Goal: Task Accomplishment & Management: Use online tool/utility

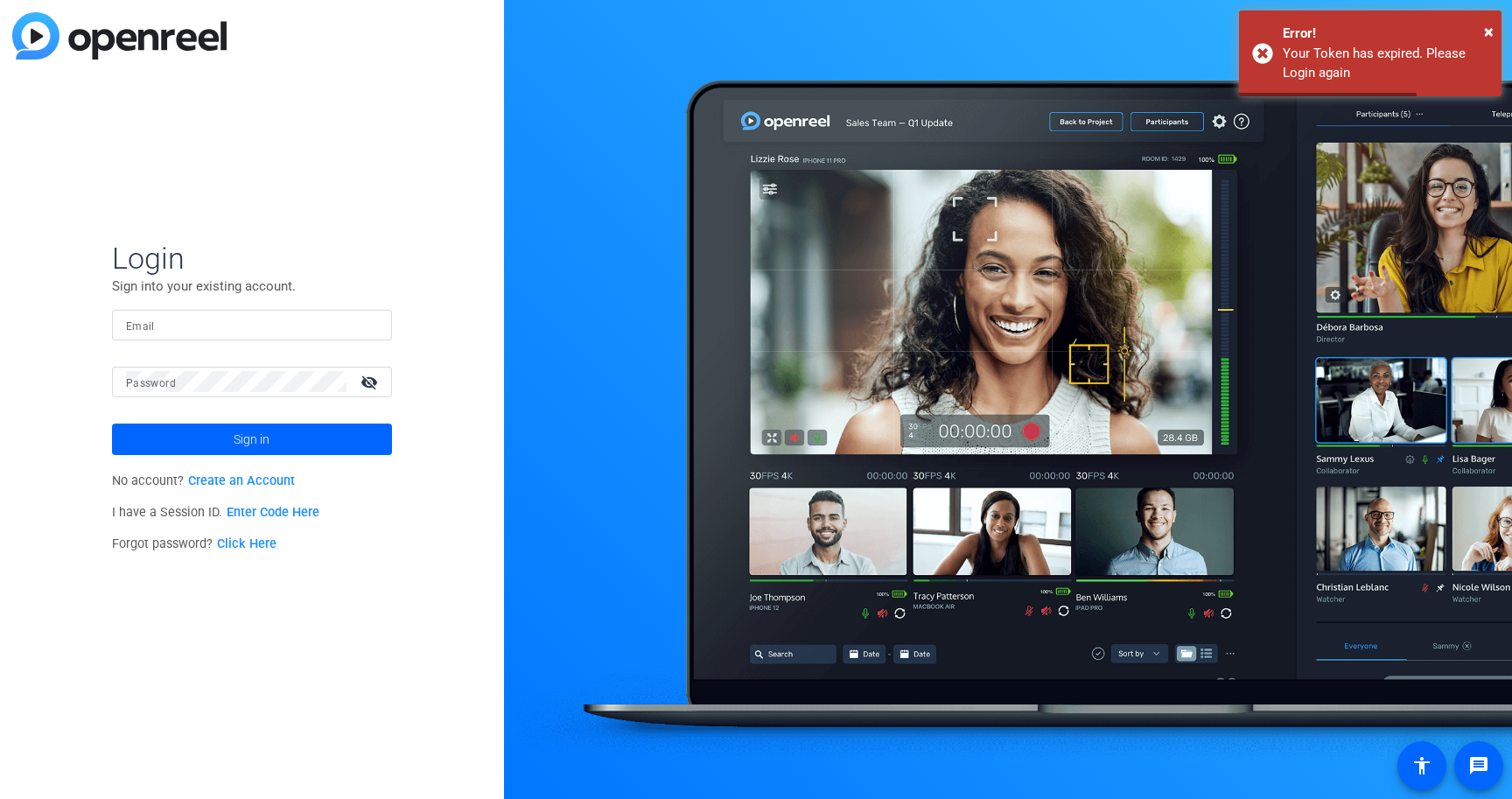
click at [179, 309] on div at bounding box center [252, 325] width 252 height 30
click at [179, 321] on input "Email" at bounding box center [252, 325] width 252 height 21
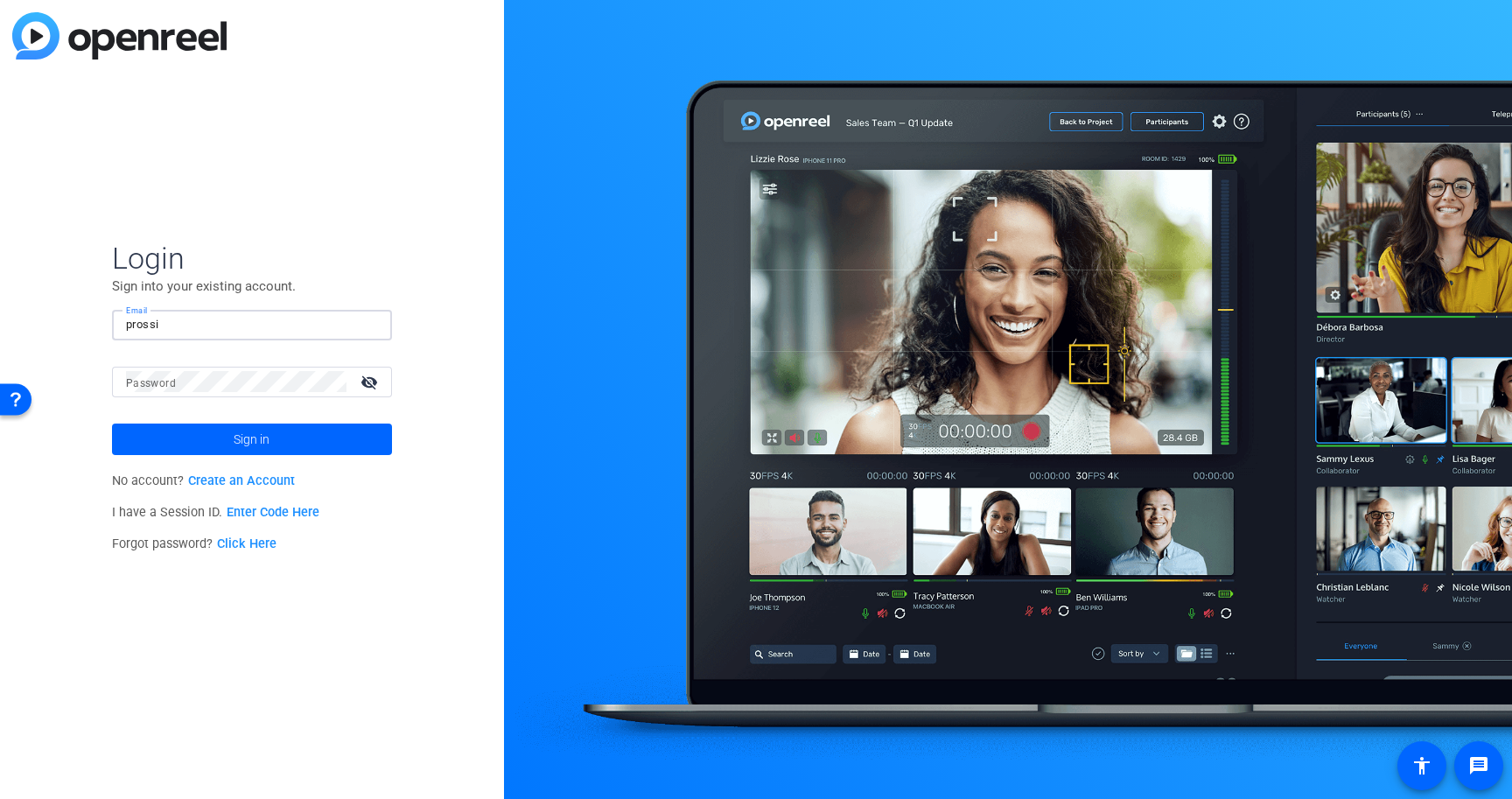
type input "[EMAIL_ADDRESS][DOMAIN_NAME]"
click at [251, 395] on div at bounding box center [237, 382] width 221 height 30
click at [112, 424] on button "Sign in" at bounding box center [252, 439] width 280 height 31
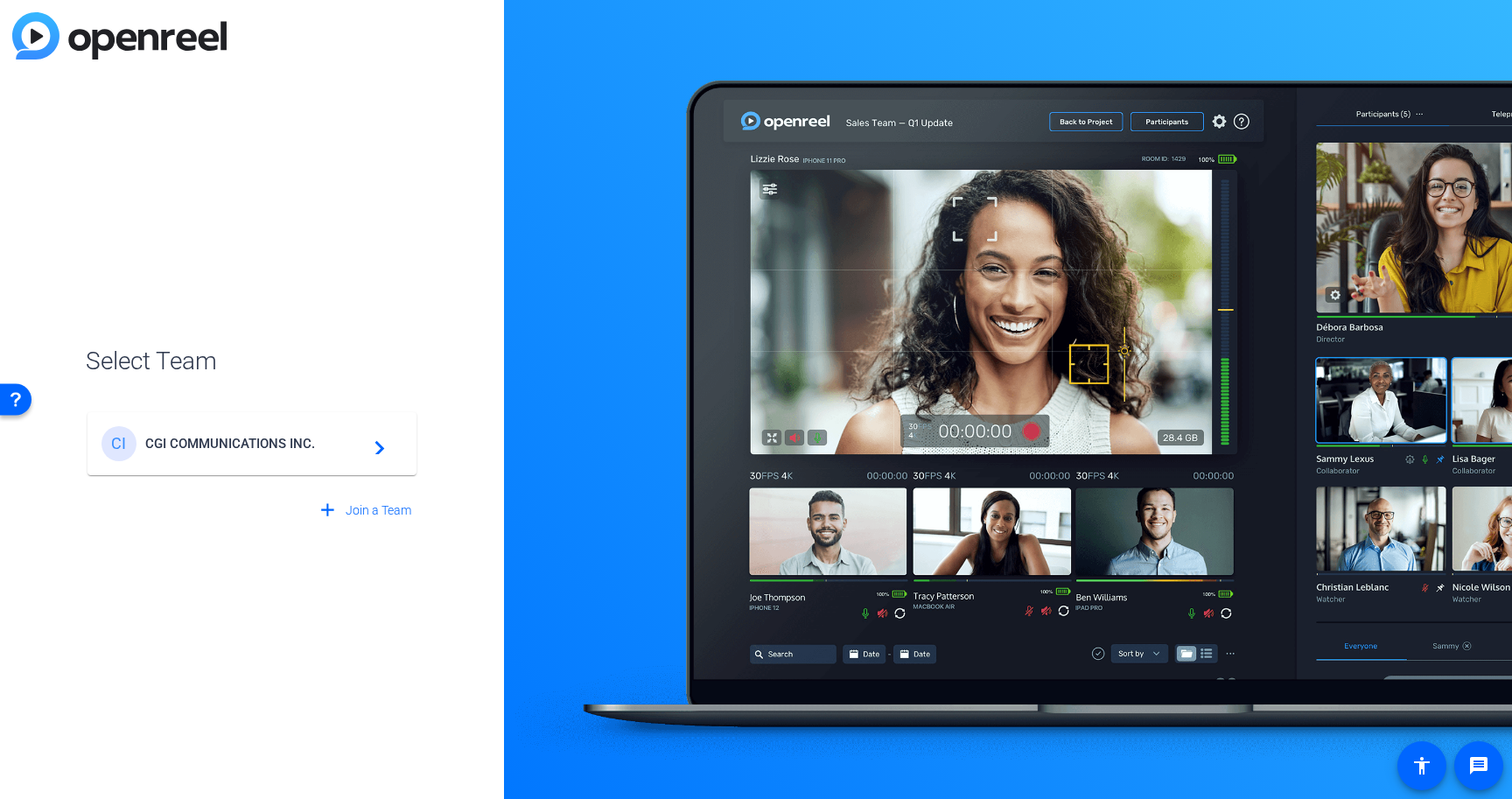
click at [239, 433] on div "CI CGI COMMUNICATIONS INC. navigate_next" at bounding box center [252, 443] width 301 height 35
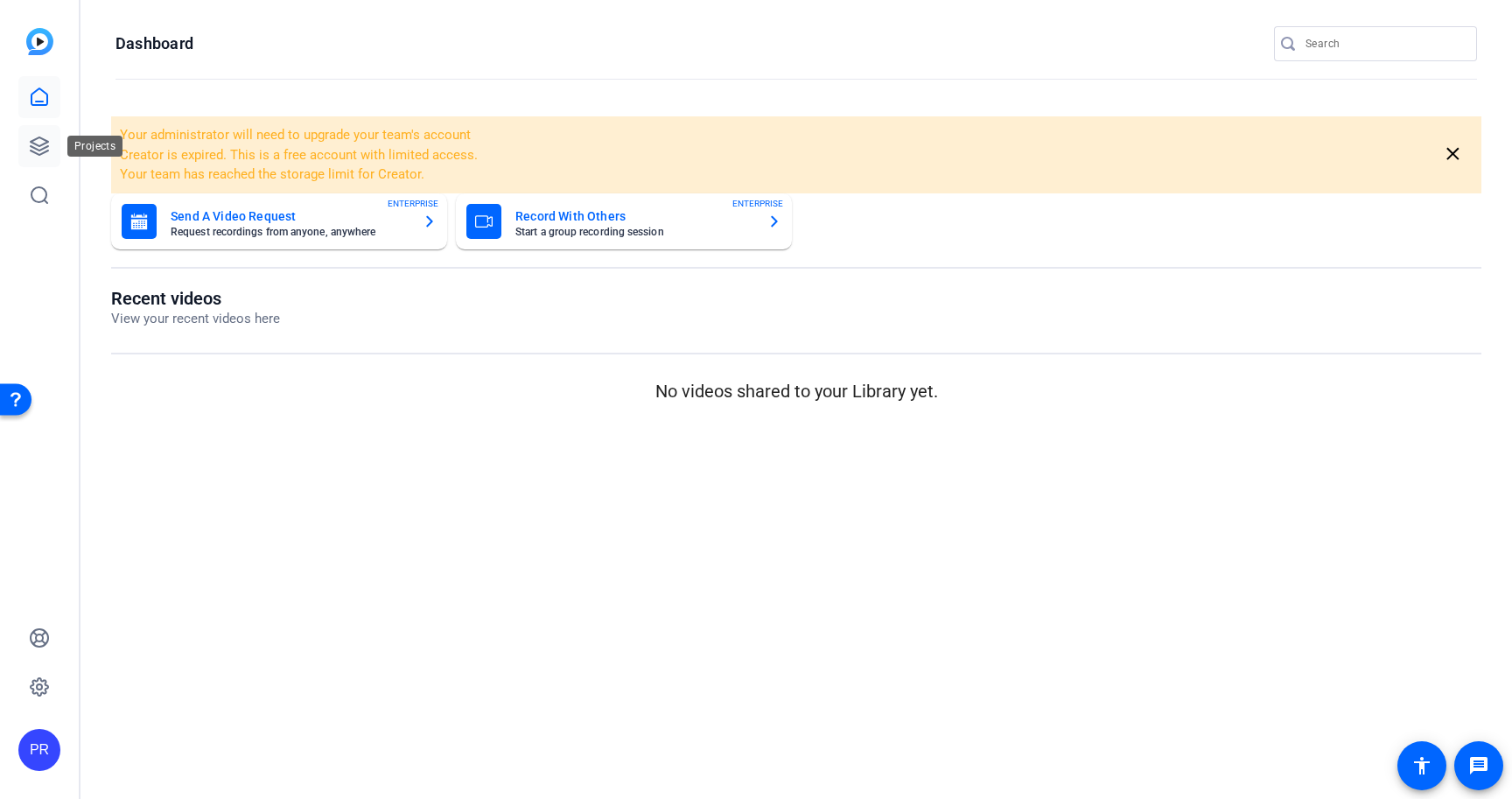
click at [40, 161] on link at bounding box center [39, 146] width 42 height 42
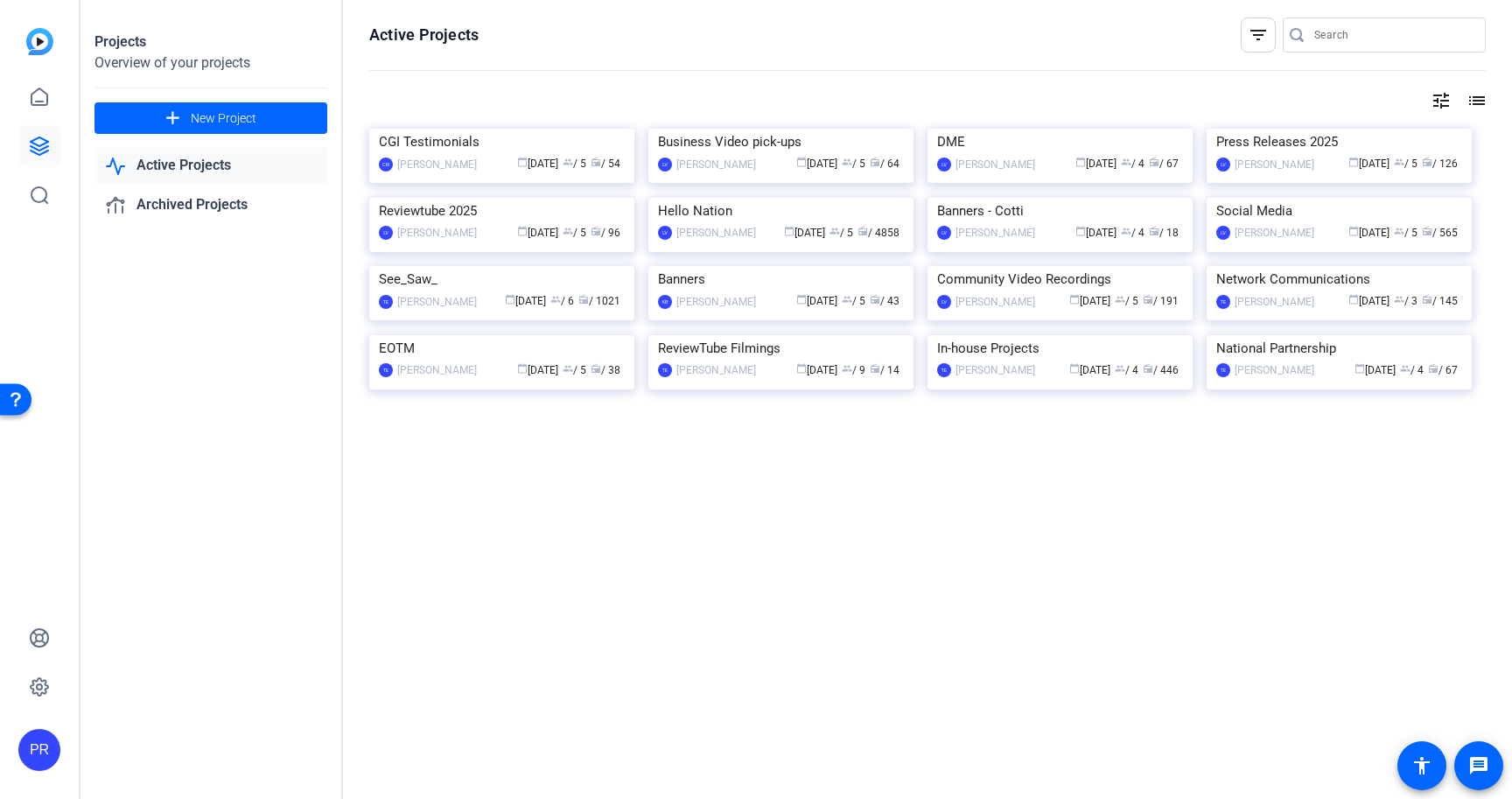
click at [1377, 30] on input "Search" at bounding box center [1392, 35] width 158 height 21
paste input "Triple S Energy Management LLC"
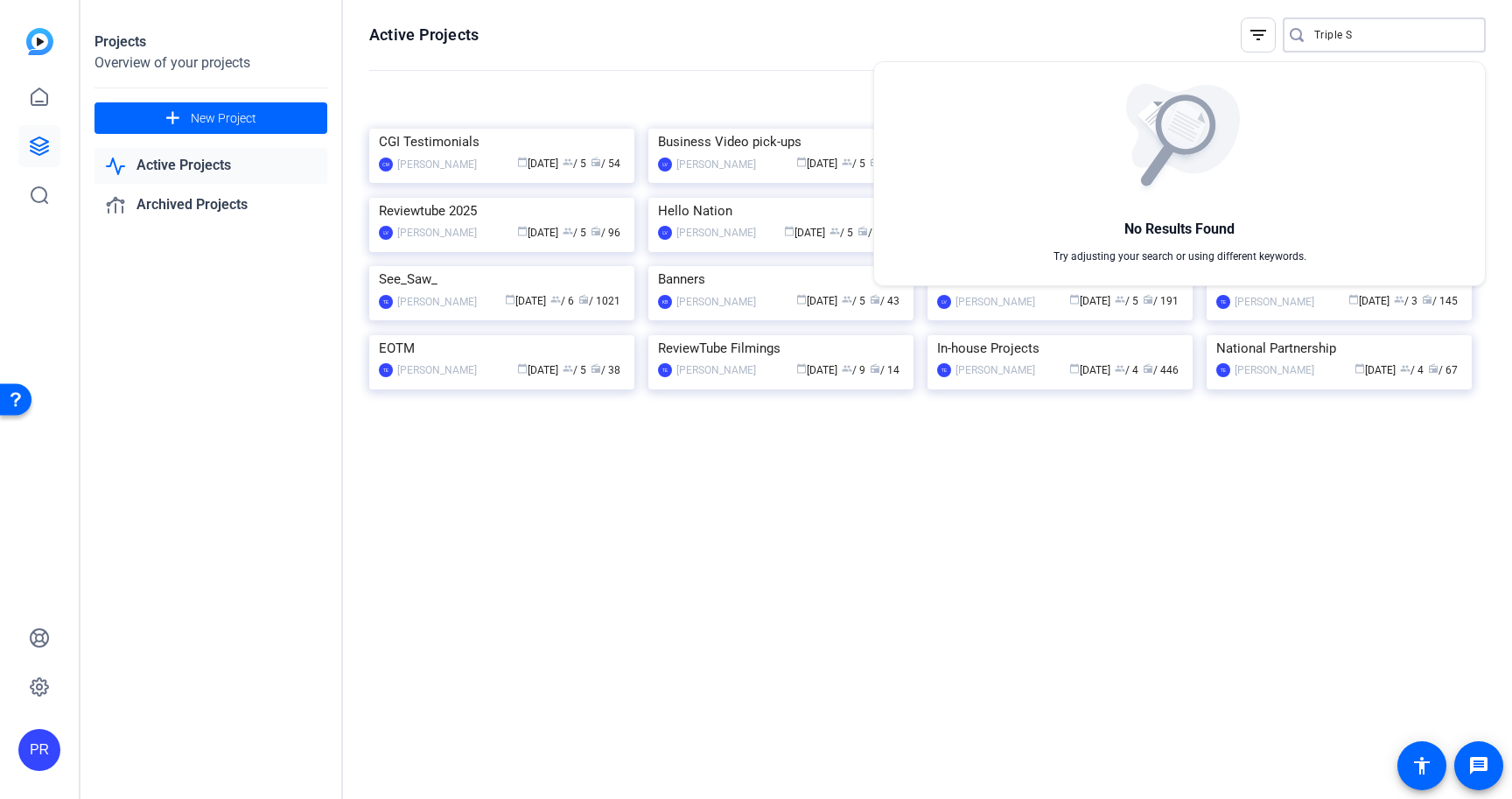
type input "Triple S"
click at [806, 381] on div at bounding box center [756, 399] width 1512 height 799
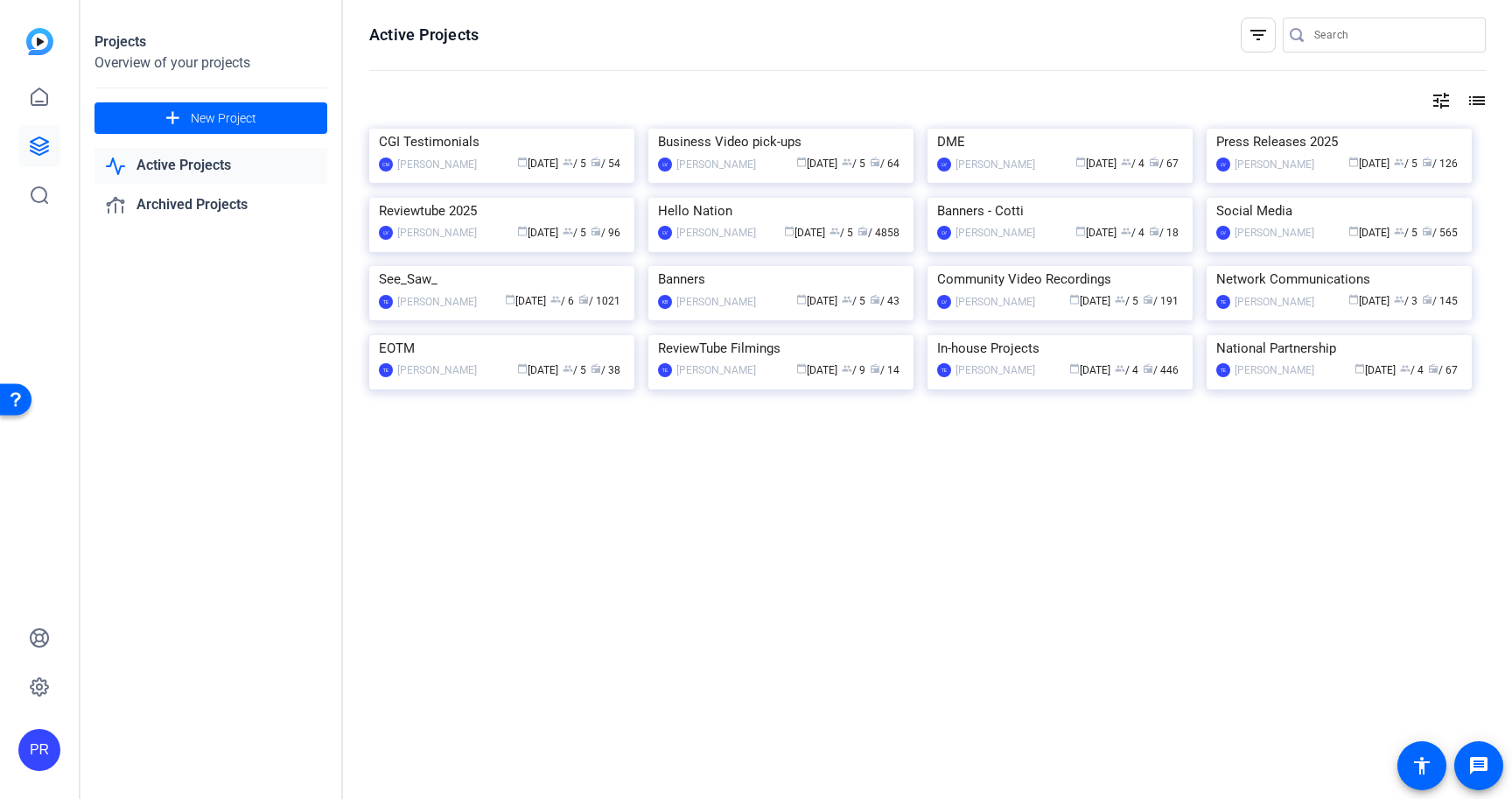
click at [806, 198] on img at bounding box center [780, 198] width 265 height 0
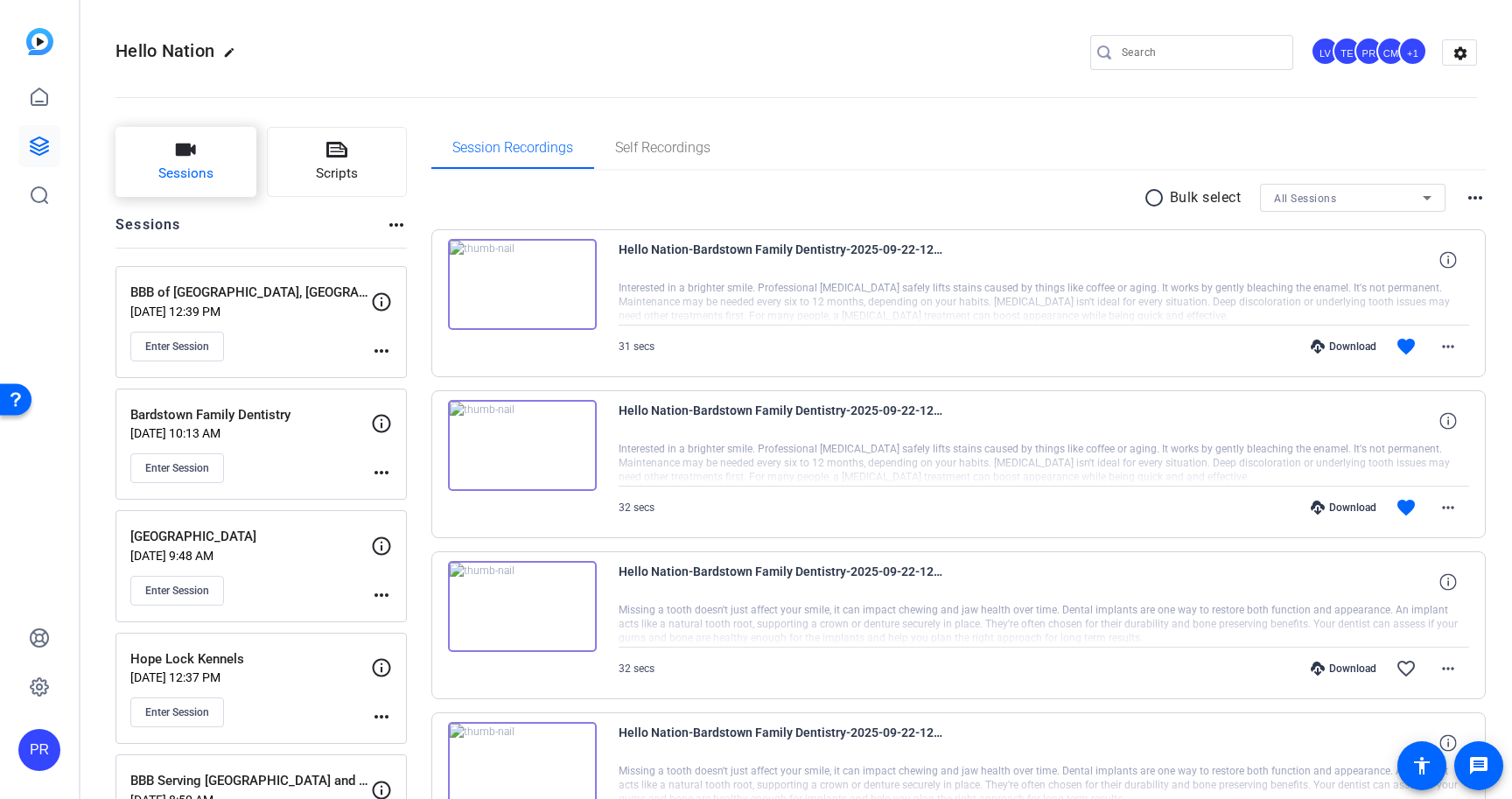
click at [196, 157] on button "Sessions" at bounding box center [185, 162] width 141 height 70
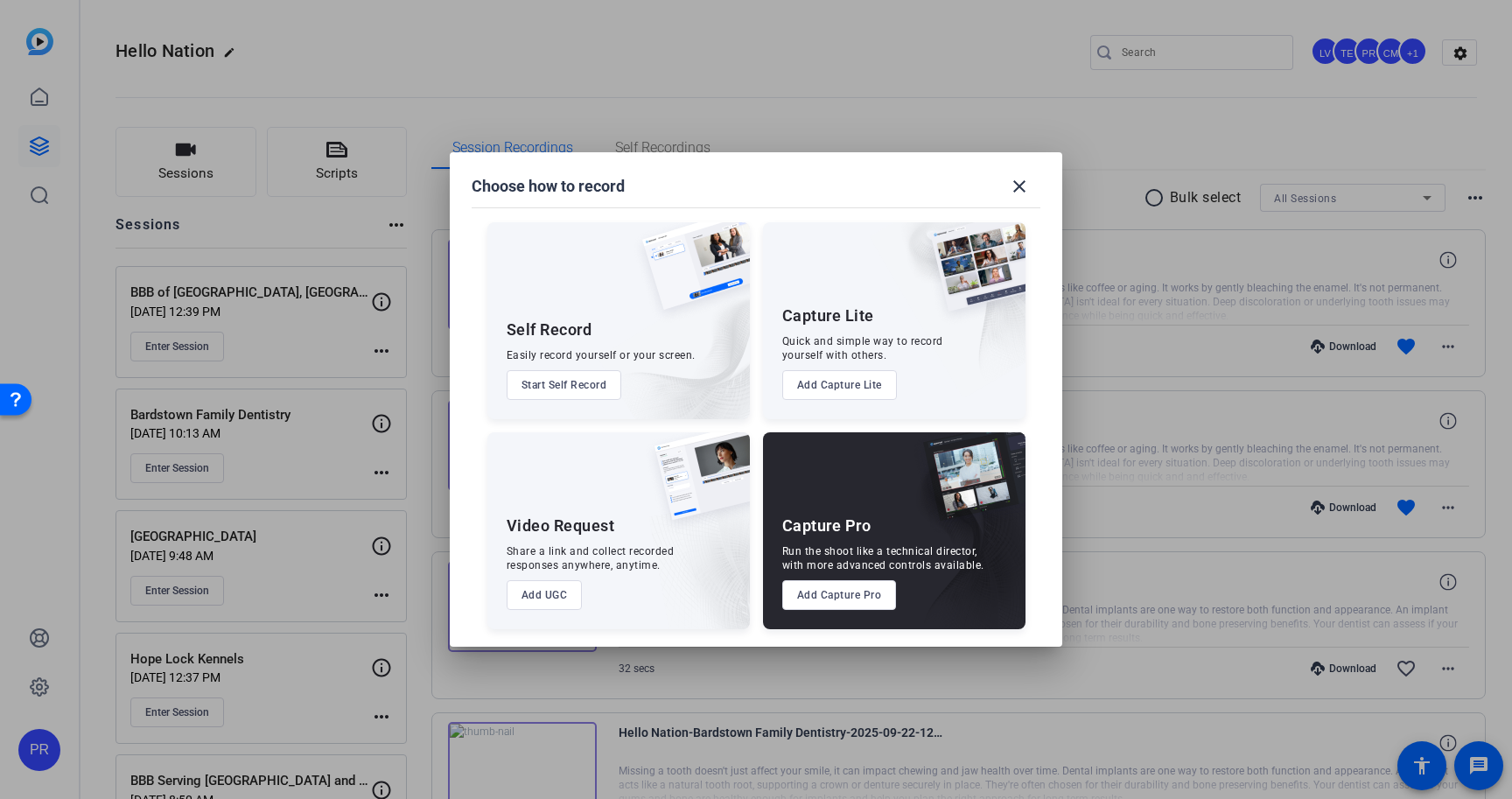
click at [837, 592] on button "Add Capture Pro" at bounding box center [839, 595] width 115 height 30
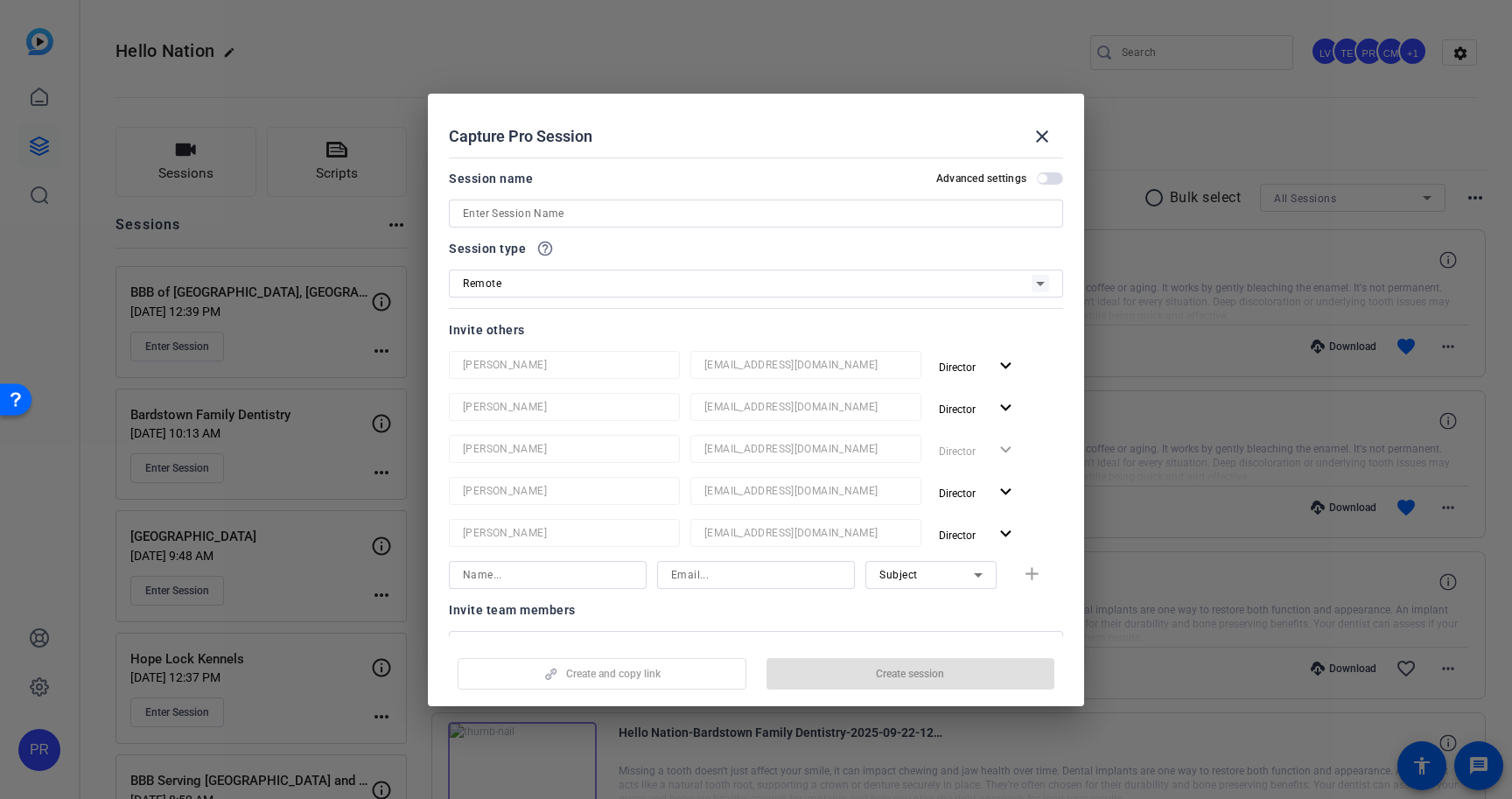
click at [813, 209] on input at bounding box center [756, 213] width 587 height 21
paste input "Triple S Energy Management LLC"
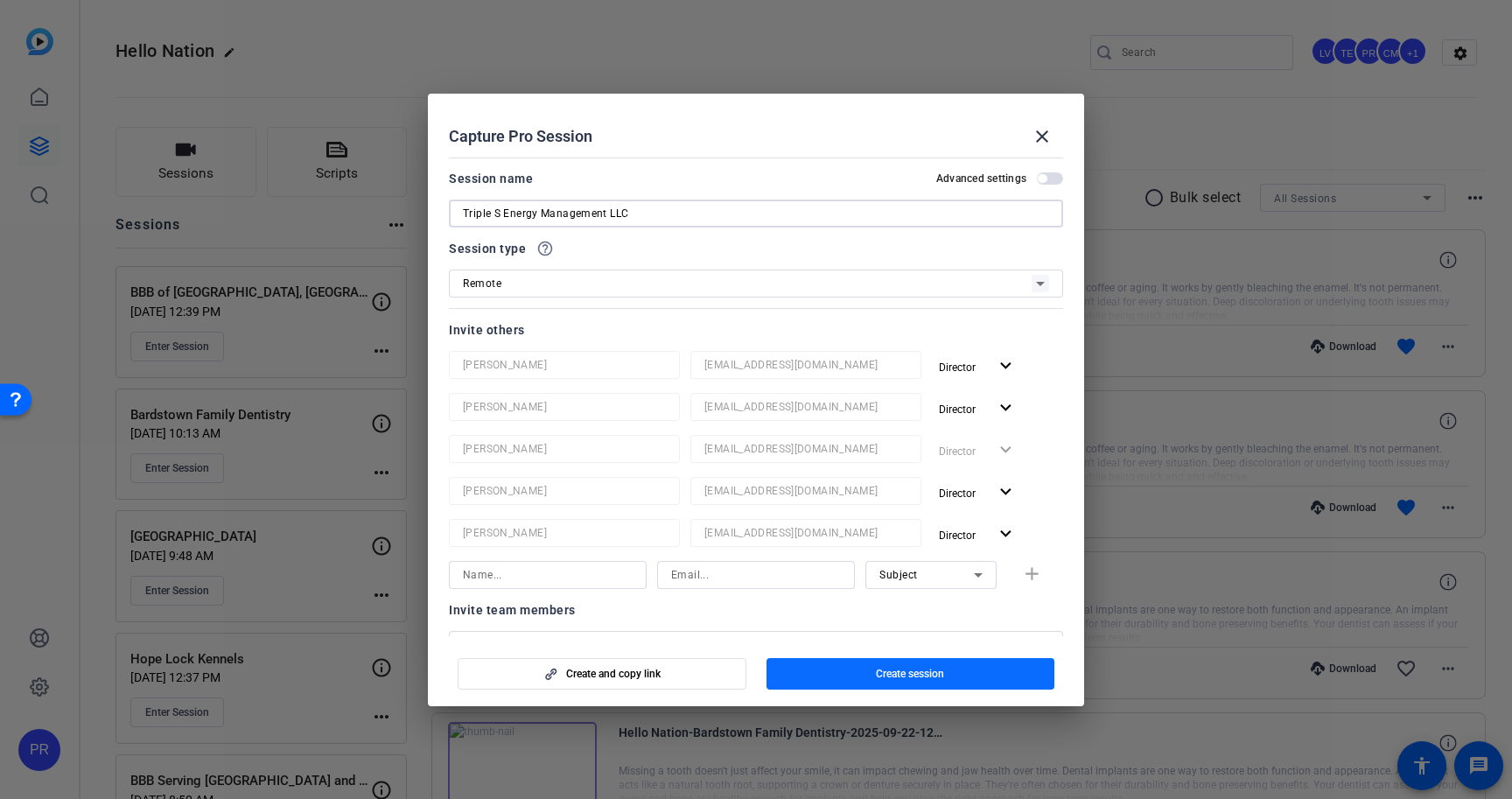
type input "Triple S Energy Management LLC"
click at [877, 665] on span "button" at bounding box center [911, 674] width 289 height 42
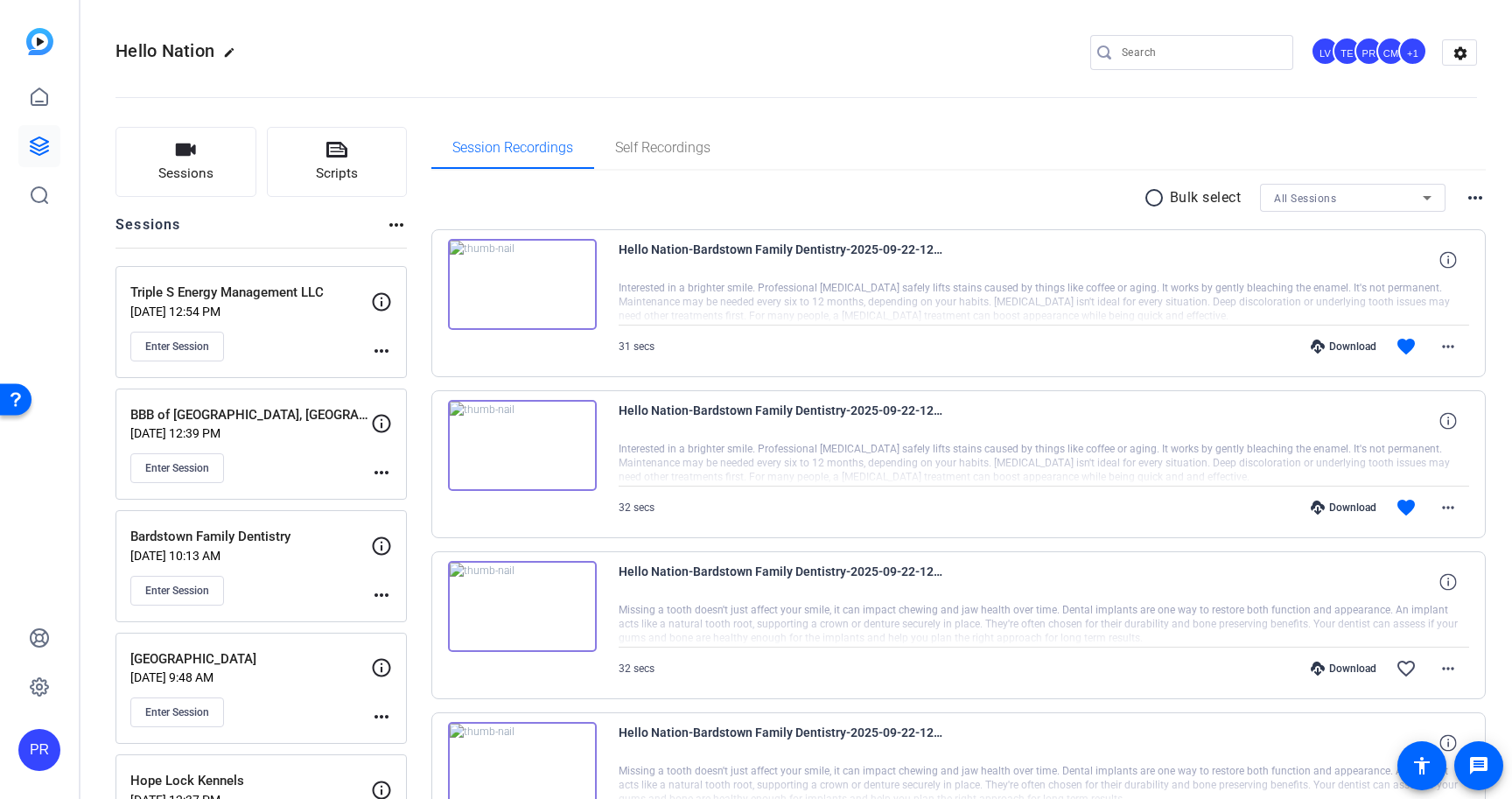
click at [376, 354] on mat-icon "more_horiz" at bounding box center [381, 351] width 21 height 21
click at [393, 367] on span "Edit Session" at bounding box center [424, 376] width 79 height 21
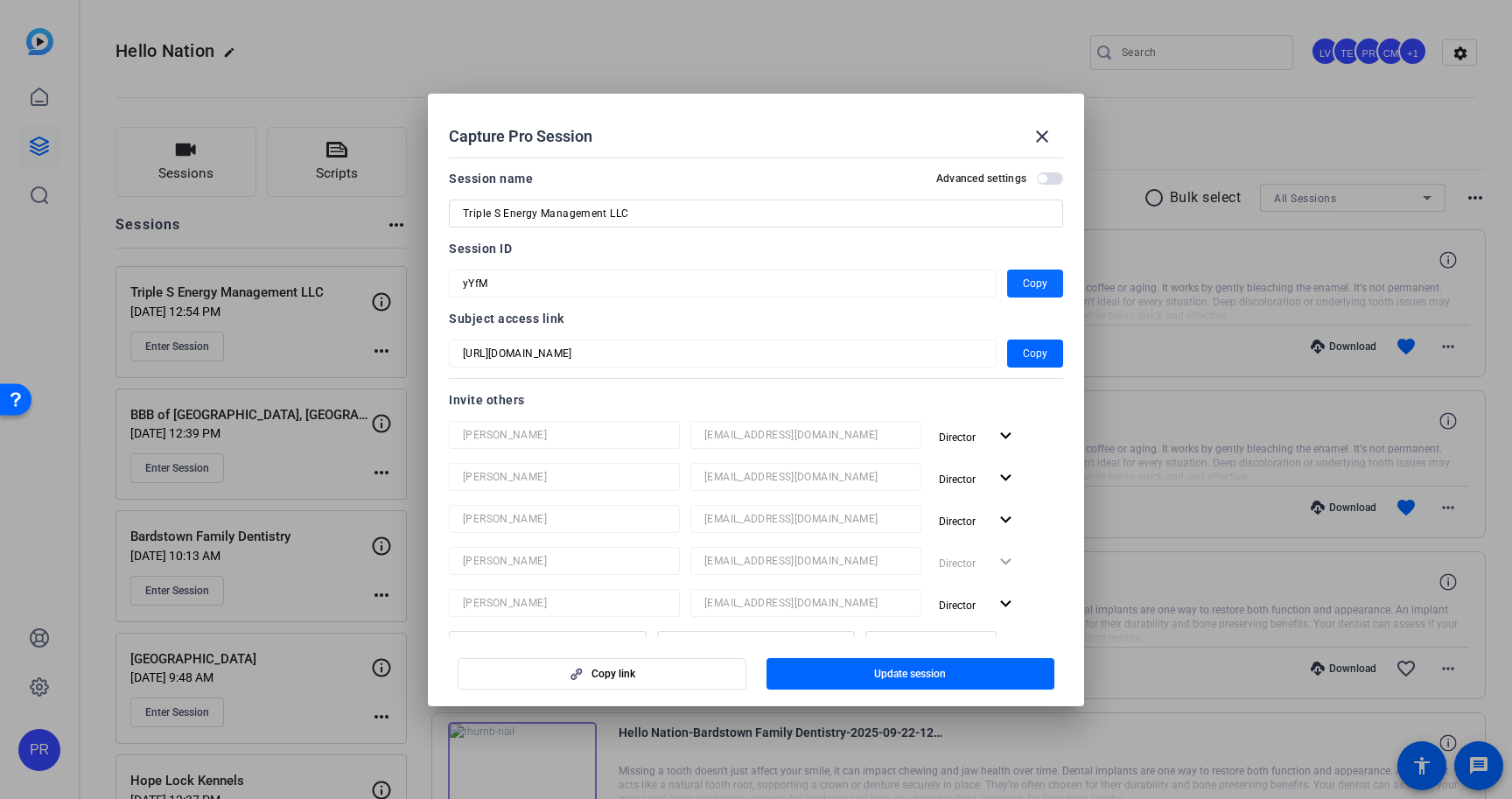
click at [1042, 285] on span "Copy" at bounding box center [1035, 283] width 25 height 21
